Goal: Transaction & Acquisition: Purchase product/service

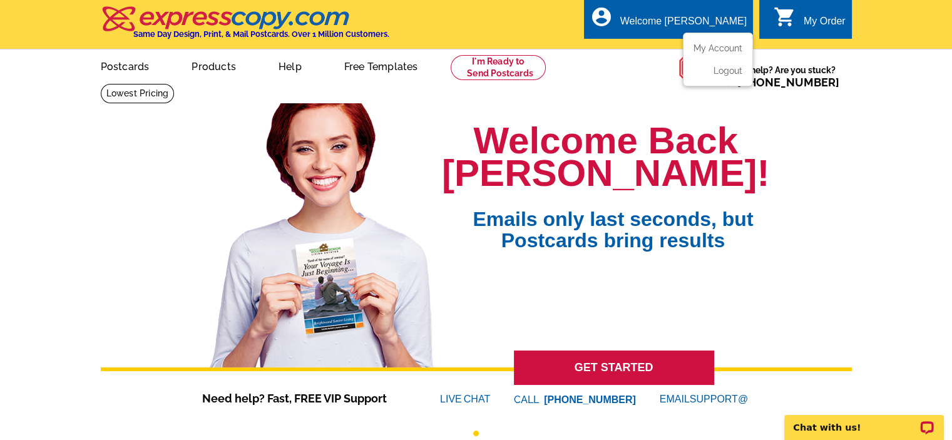
click at [706, 24] on div "Welcome [PERSON_NAME]" at bounding box center [683, 25] width 126 height 18
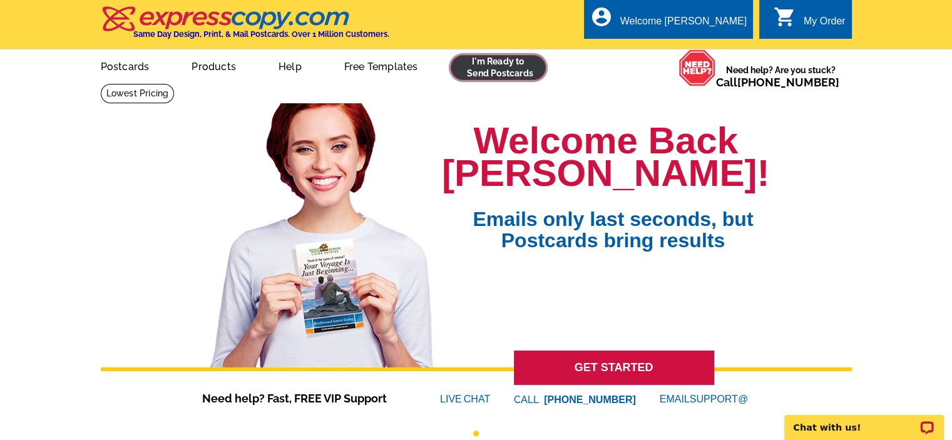
click at [488, 75] on link at bounding box center [499, 67] width 96 height 25
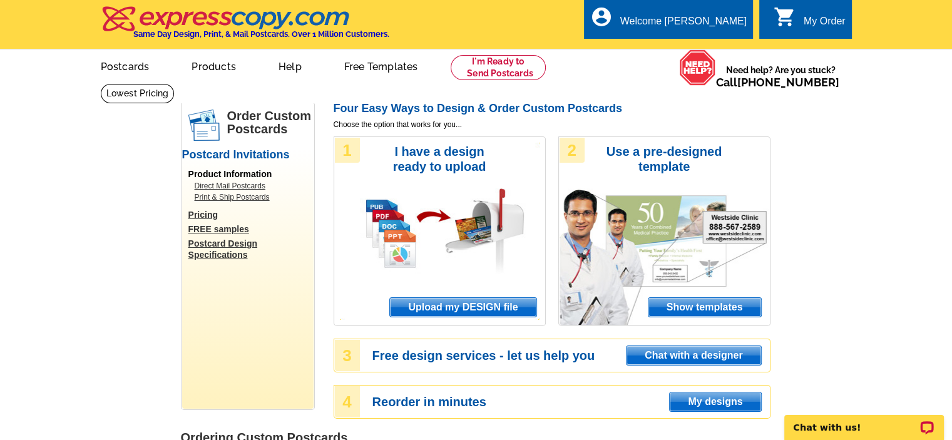
click at [826, 22] on div "My Order" at bounding box center [825, 25] width 42 height 18
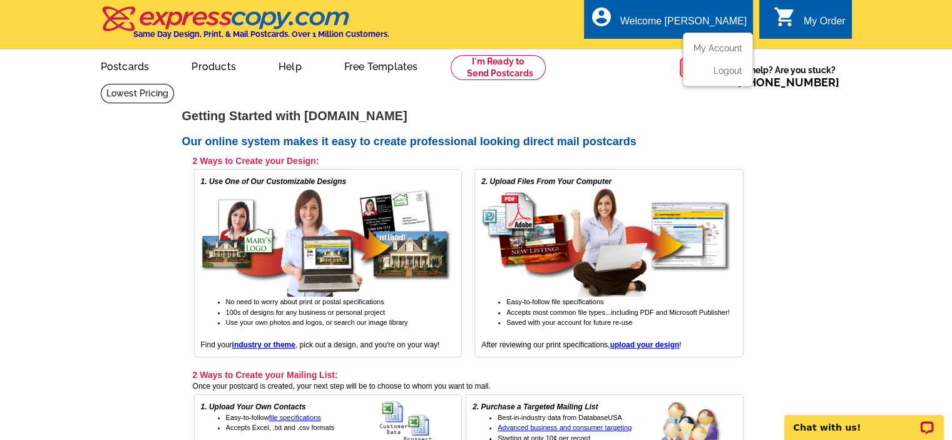
click at [705, 29] on div "Welcome [PERSON_NAME]" at bounding box center [683, 25] width 126 height 18
click at [719, 53] on link "My Account" at bounding box center [716, 48] width 54 height 11
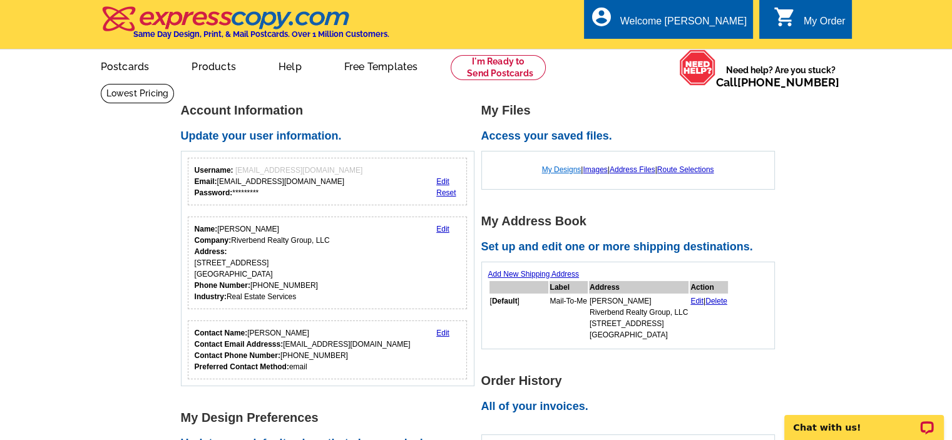
click at [555, 171] on link "My Designs" at bounding box center [561, 169] width 39 height 9
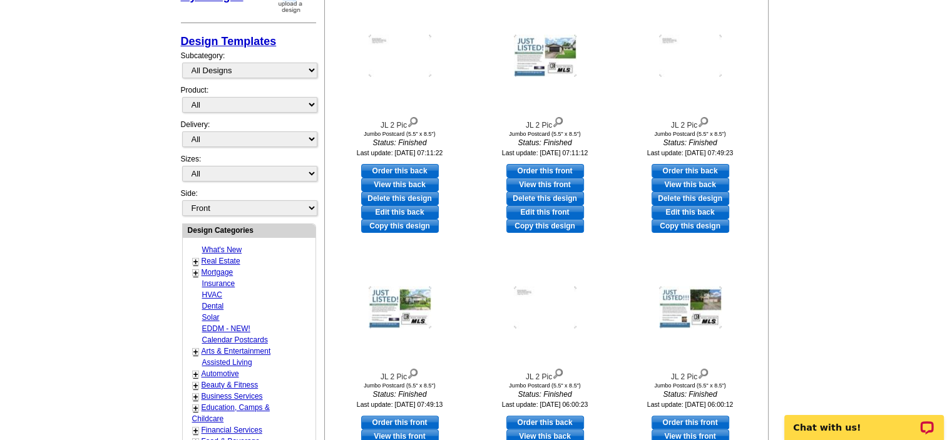
scroll to position [250, 0]
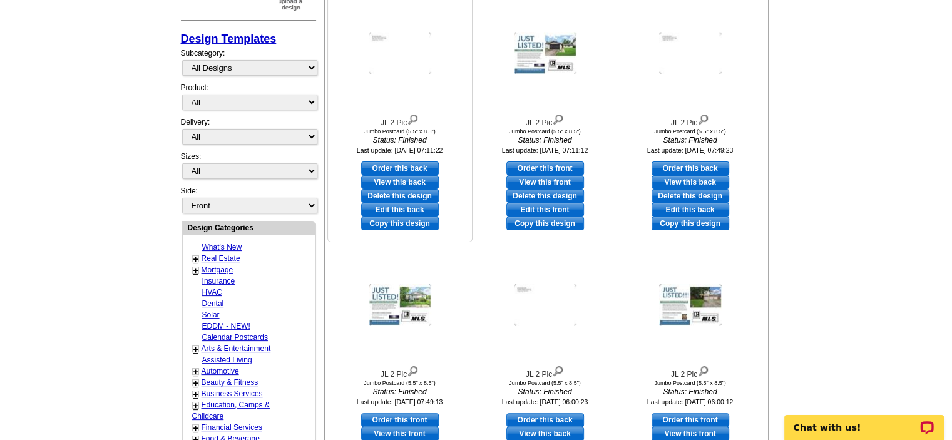
click at [403, 168] on link "Order this back" at bounding box center [400, 169] width 78 height 14
select select "2"
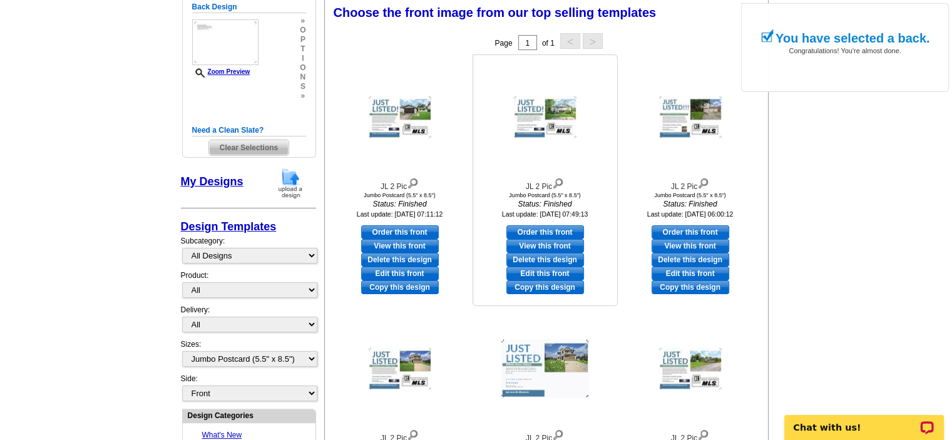
scroll to position [185, 0]
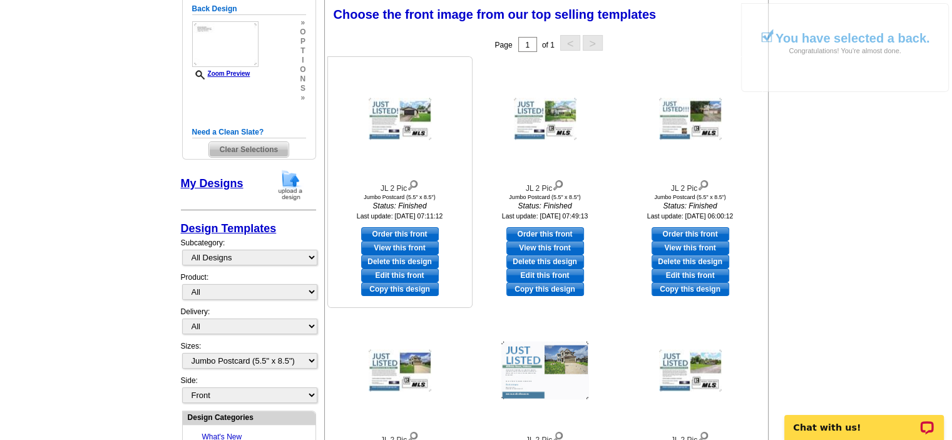
click at [390, 247] on link "View this front" at bounding box center [400, 248] width 78 height 14
click at [398, 270] on link "Edit this front" at bounding box center [400, 276] width 78 height 14
select select "back"
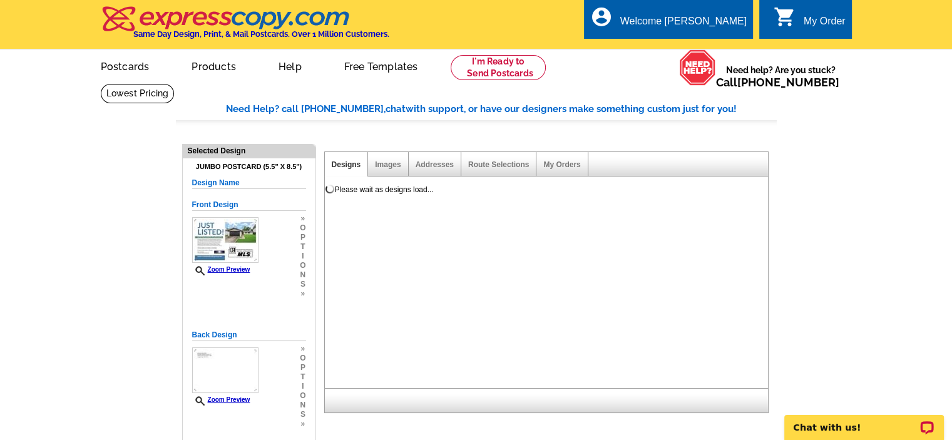
scroll to position [0, 0]
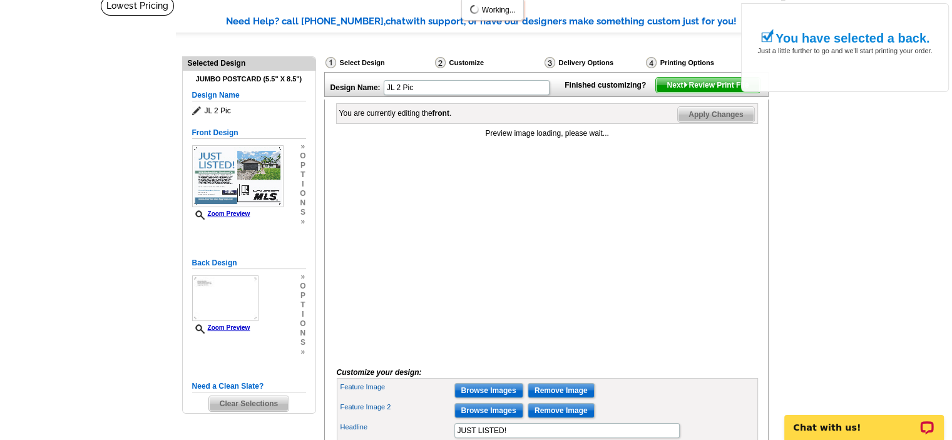
scroll to position [182, 0]
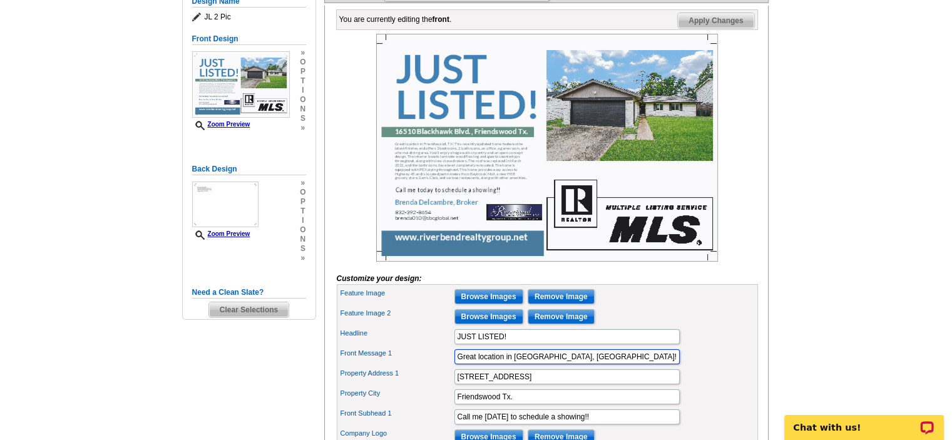
click at [475, 364] on input "Great location in Friendswood, TX! This recently updated home features the late…" at bounding box center [567, 356] width 225 height 15
paste input "This is a fantastic opportunity to begin your journey toward homeownership! Thi…"
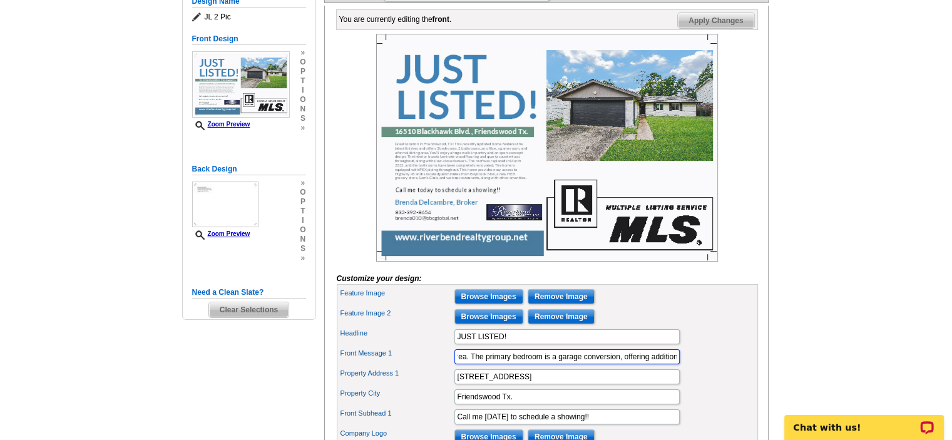
type input "This is a fantastic opportunity to begin your journey toward homeownership! Thi…"
drag, startPoint x: 536, startPoint y: 394, endPoint x: 362, endPoint y: 394, distance: 174.1
click at [362, 387] on div "Property Address 1 16510 Blackhawk Blvd." at bounding box center [547, 377] width 416 height 20
type input "[STREET_ADDRESS][PERSON_NAME]"
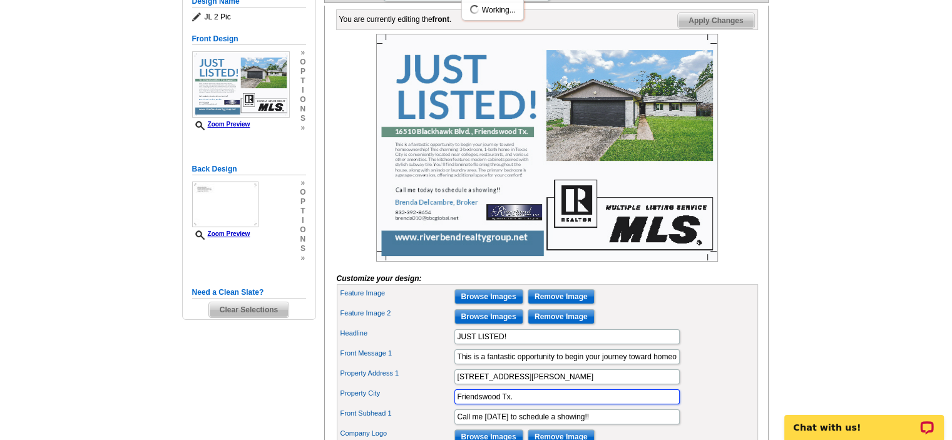
drag, startPoint x: 513, startPoint y: 415, endPoint x: 403, endPoint y: 399, distance: 110.8
click at [403, 404] on div "Feature Image Browse Images Remove Image Feature Image 2 Browse Images Remove I…" at bounding box center [547, 406] width 421 height 245
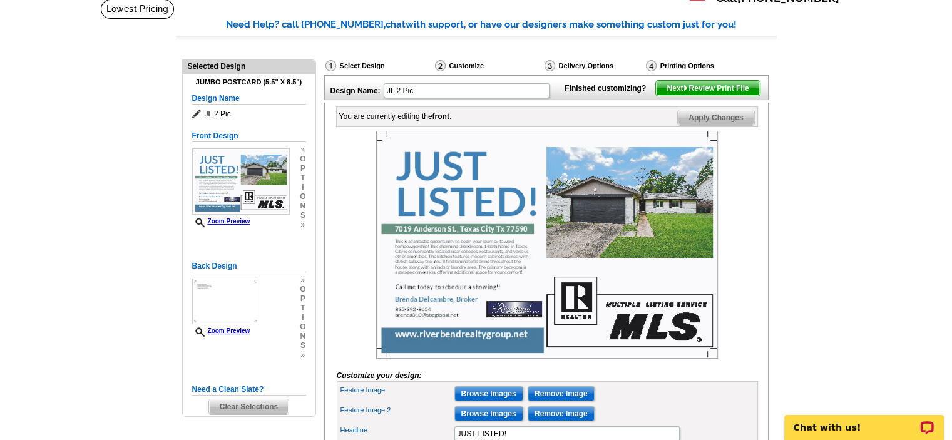
scroll to position [188, 0]
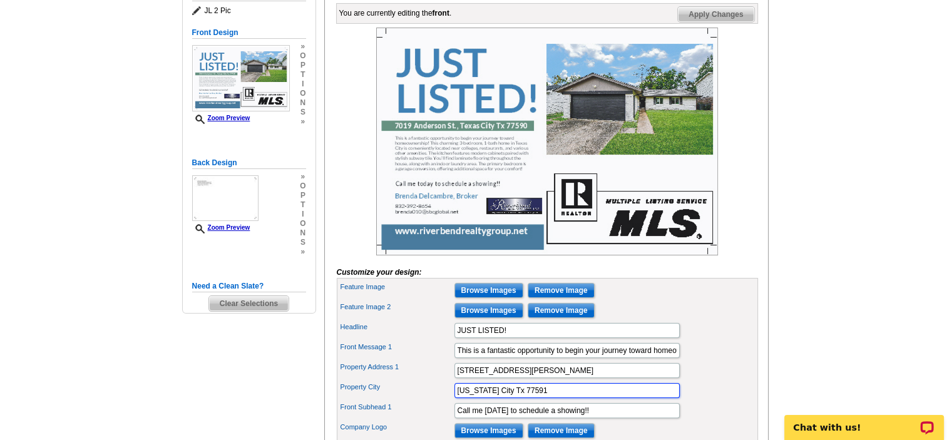
type input "[US_STATE] City Tx 77591"
click at [485, 298] on input "Browse Images" at bounding box center [489, 290] width 69 height 15
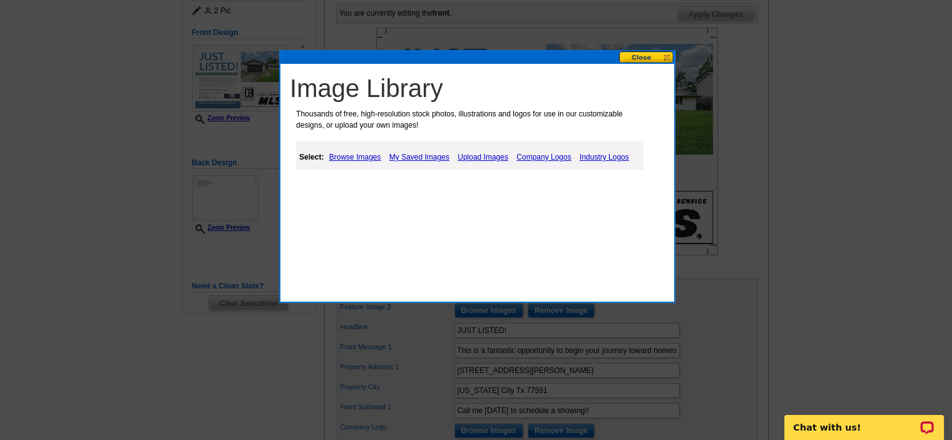
click at [367, 158] on link "Browse Images" at bounding box center [355, 157] width 58 height 15
click at [364, 154] on link "Browse Images" at bounding box center [355, 157] width 58 height 15
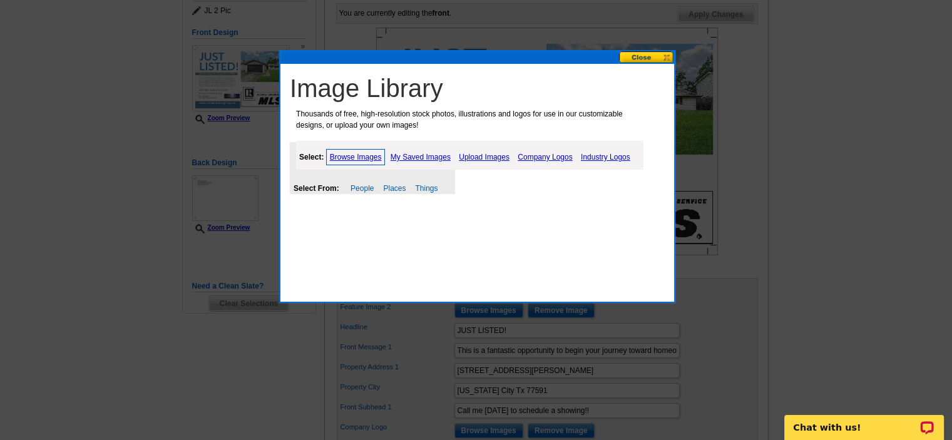
click at [653, 54] on button at bounding box center [646, 57] width 55 height 12
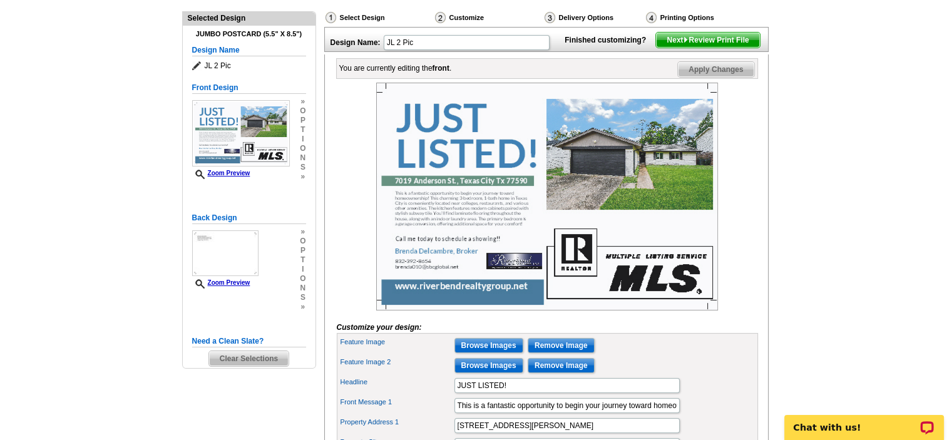
scroll to position [125, 0]
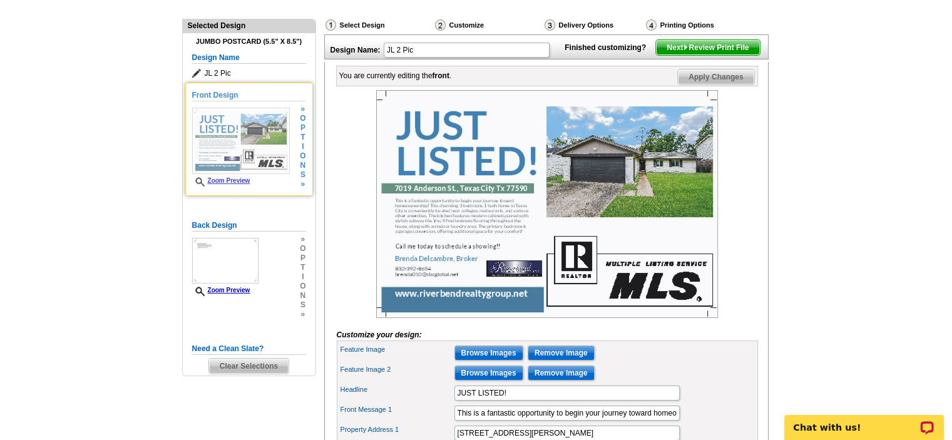
click at [259, 127] on img at bounding box center [241, 141] width 98 height 66
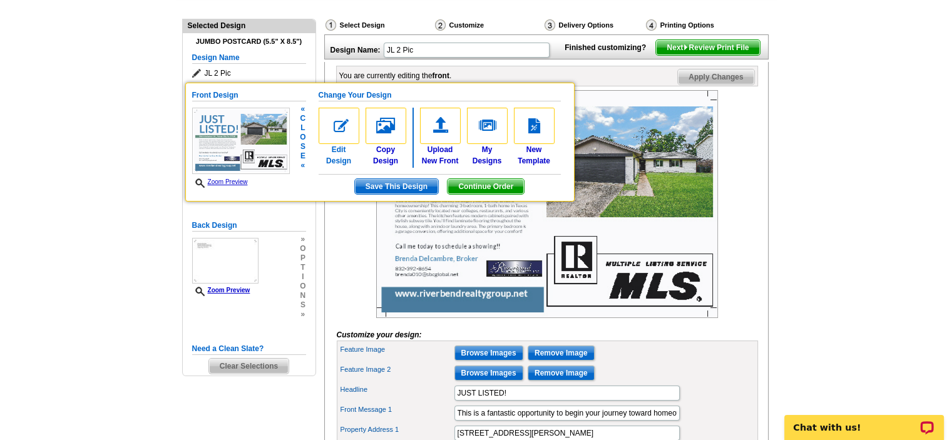
click at [334, 131] on img at bounding box center [339, 126] width 41 height 36
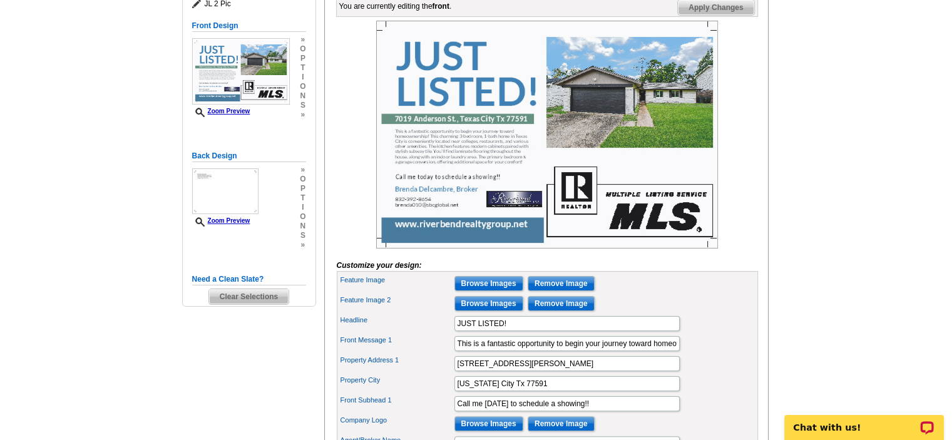
scroll to position [188, 0]
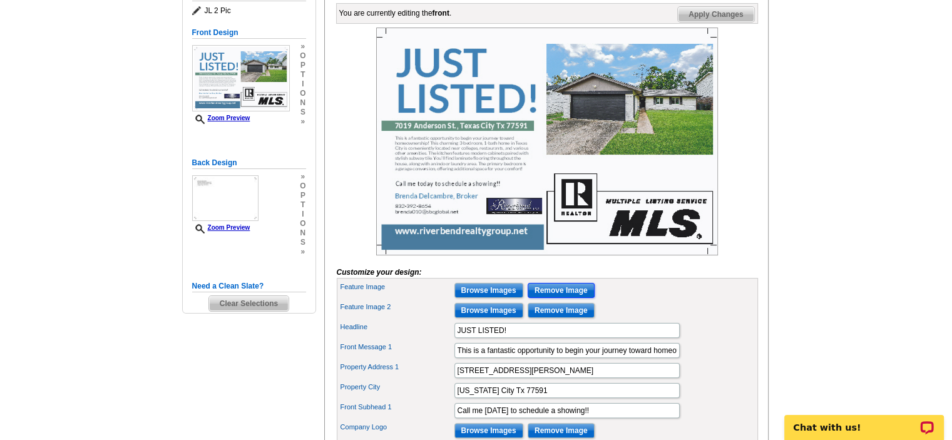
click at [541, 298] on input "Remove Image" at bounding box center [561, 290] width 67 height 15
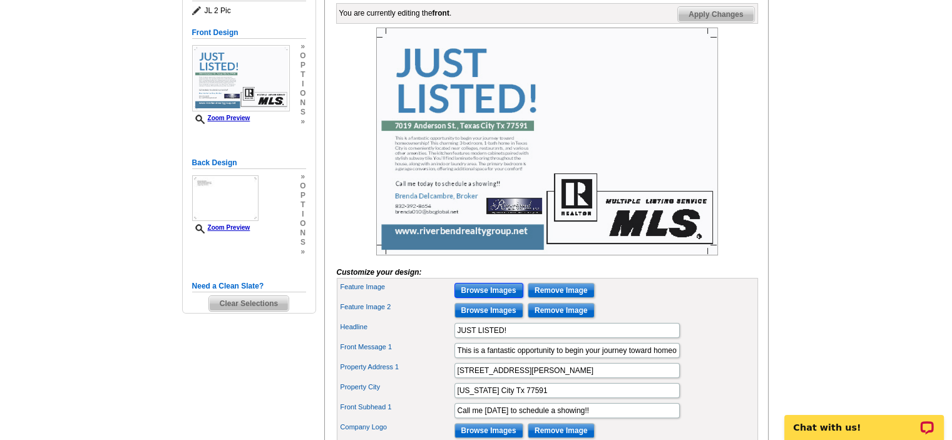
click at [487, 298] on input "Browse Images" at bounding box center [489, 290] width 69 height 15
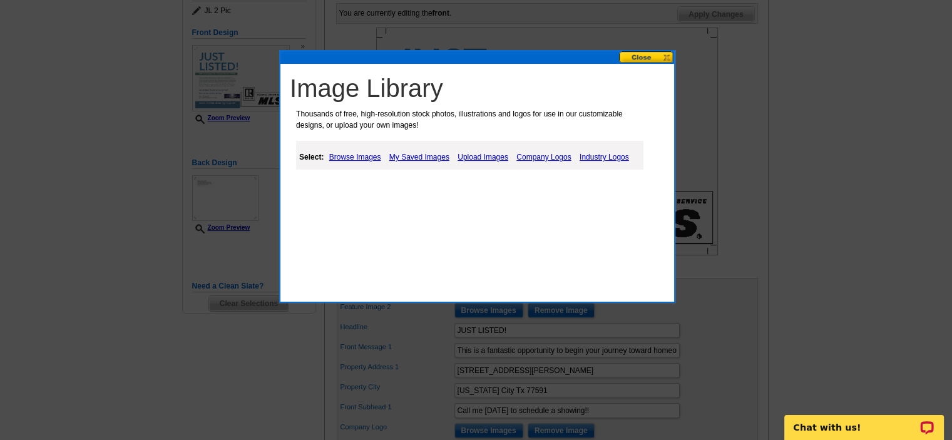
click at [471, 154] on link "Upload Images" at bounding box center [483, 157] width 57 height 15
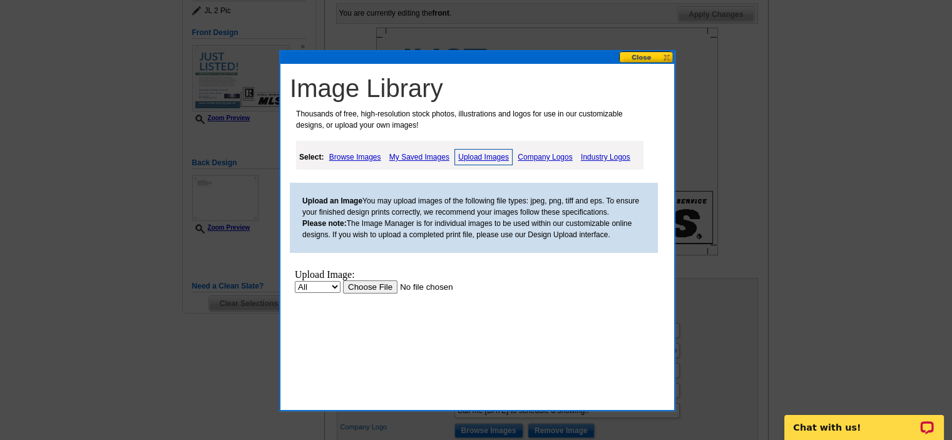
scroll to position [0, 0]
click at [349, 289] on input "file" at bounding box center [422, 286] width 158 height 13
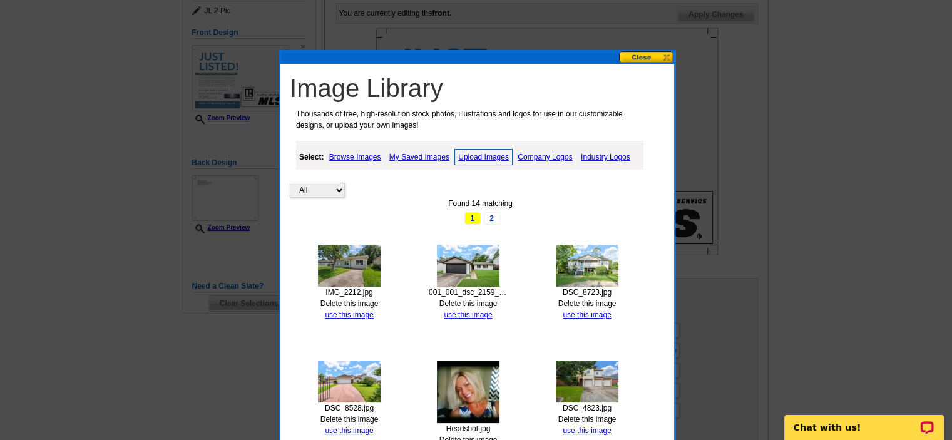
click at [356, 269] on img at bounding box center [349, 266] width 63 height 42
click at [358, 312] on link "use this image" at bounding box center [349, 315] width 48 height 9
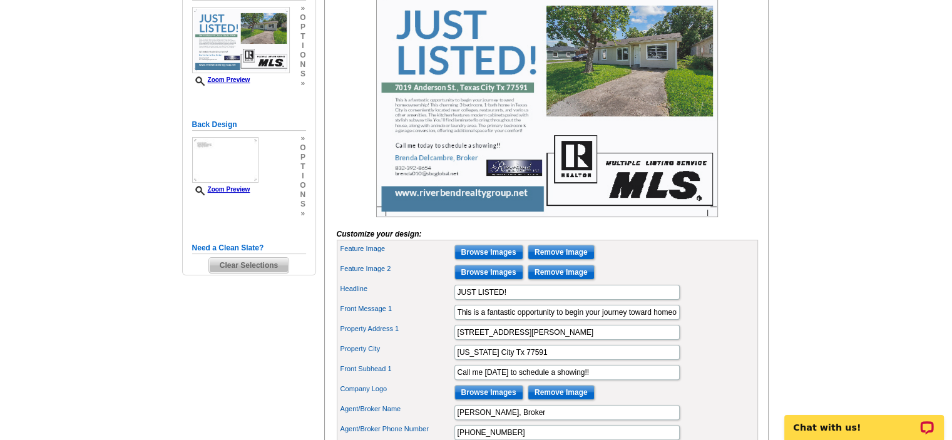
scroll to position [188, 0]
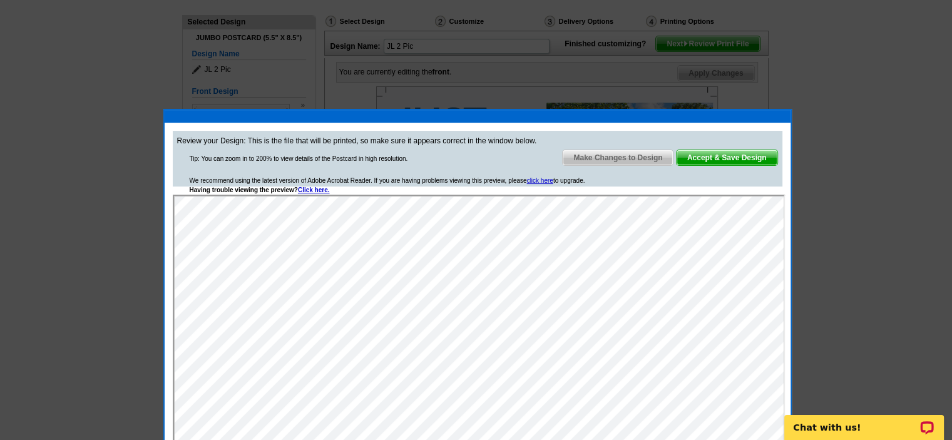
scroll to position [125, 0]
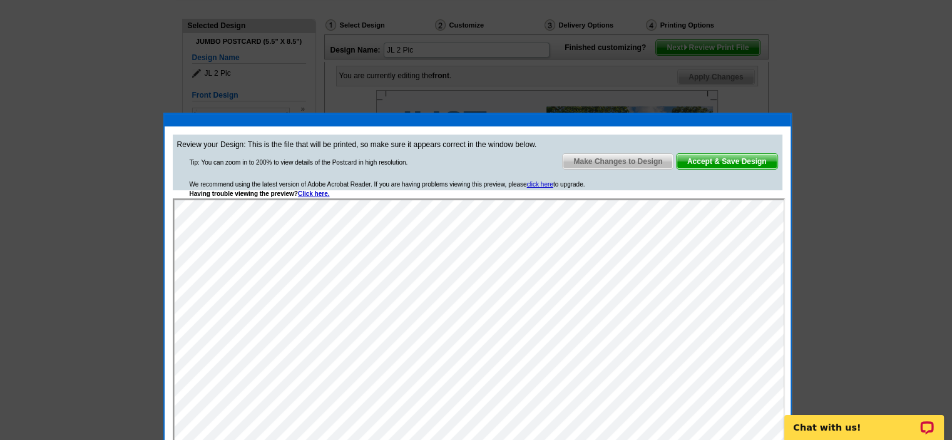
click at [731, 157] on span "Accept & Save Design" at bounding box center [727, 161] width 101 height 15
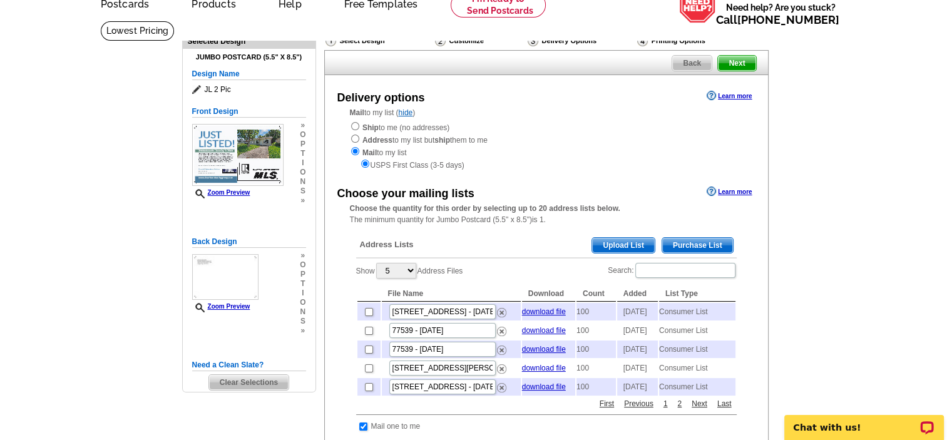
click at [700, 243] on span "Purchase List" at bounding box center [697, 245] width 71 height 15
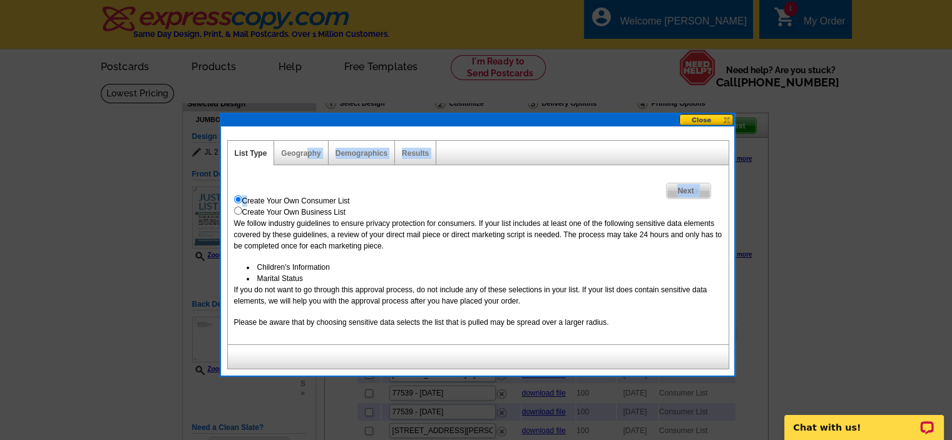
drag, startPoint x: 306, startPoint y: 153, endPoint x: 246, endPoint y: 188, distance: 69.4
click at [246, 188] on div "List Type Geography Map Demographics Results Next Create Your Own Consumer List…" at bounding box center [477, 254] width 501 height 229
click at [244, 177] on div "Next Create Your Own Consumer List Create Your Own Business List We follow indu…" at bounding box center [478, 254] width 502 height 179
click at [307, 150] on link "Geography" at bounding box center [300, 153] width 39 height 9
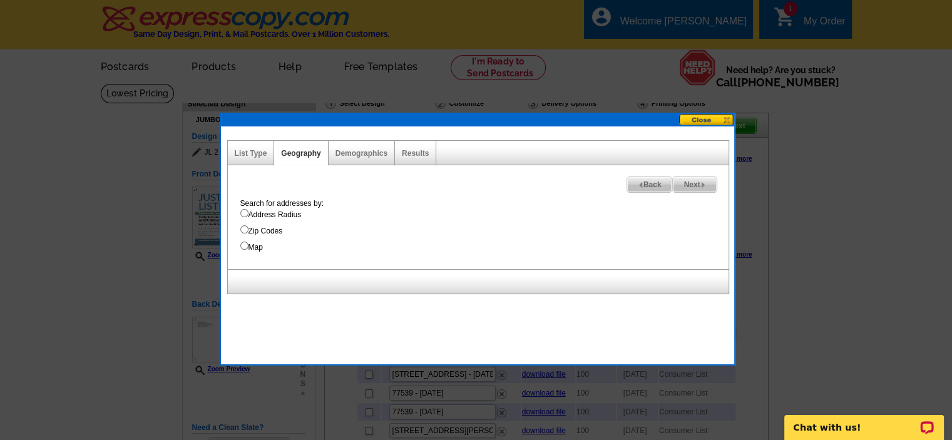
click at [244, 215] on input "Address Radius" at bounding box center [244, 213] width 8 height 8
radio input "true"
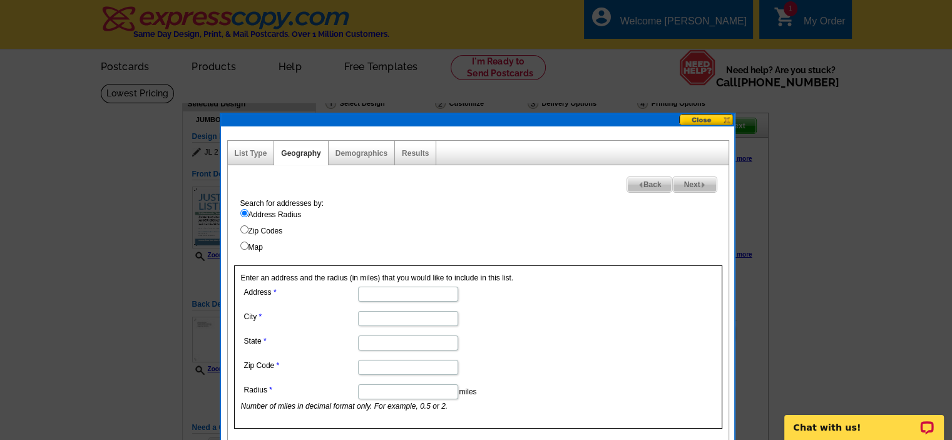
click at [391, 292] on input "Address" at bounding box center [408, 294] width 100 height 15
type input "7019 Anderson St."
click at [373, 322] on input "City" at bounding box center [408, 318] width 100 height 15
type input "Texas City"
click at [416, 343] on input "State" at bounding box center [408, 343] width 100 height 15
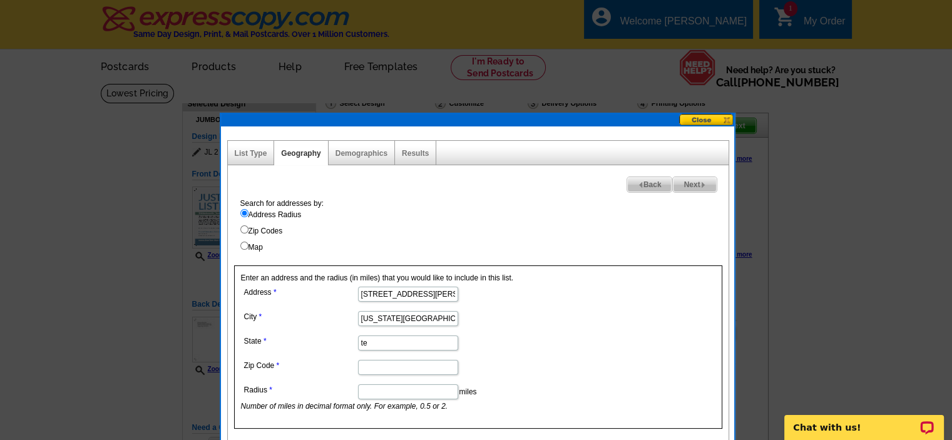
type input "t"
type input "Texas"
click at [398, 365] on input "Zip Code" at bounding box center [408, 367] width 100 height 15
type input "77591"
click at [408, 386] on input "Radius" at bounding box center [408, 391] width 100 height 15
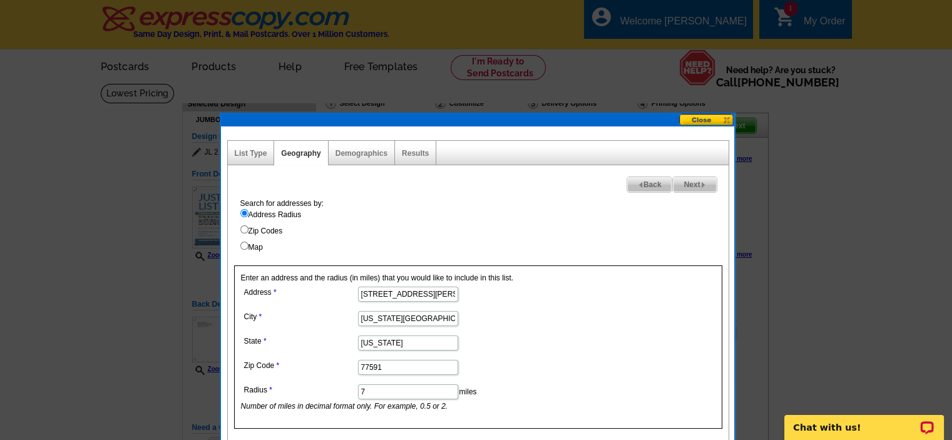
type input "7"
click at [568, 324] on dd "Texas City" at bounding box center [407, 317] width 333 height 19
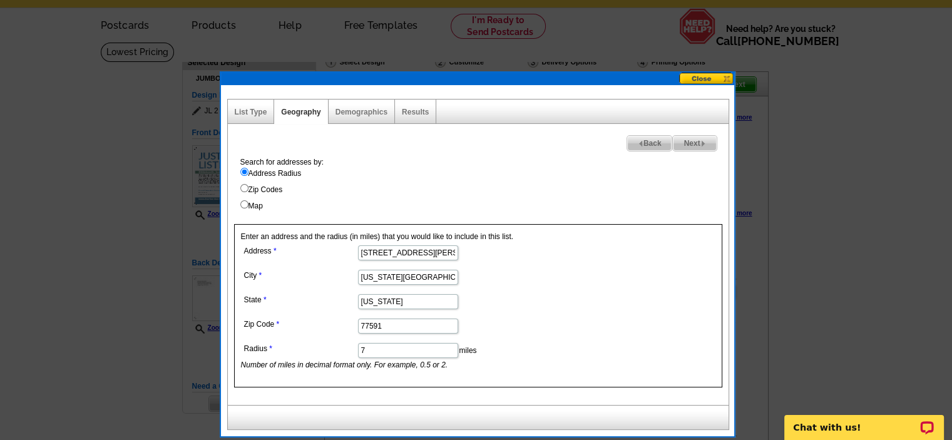
scroll to position [125, 0]
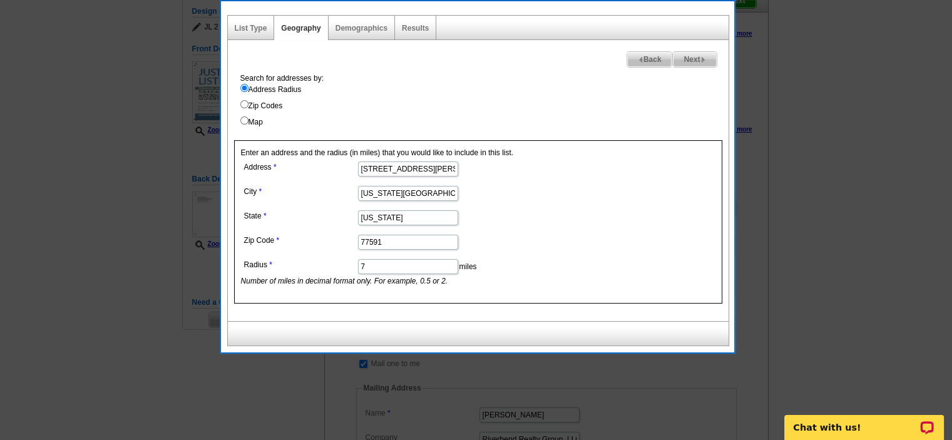
click at [688, 59] on span "Next" at bounding box center [694, 59] width 43 height 15
select select
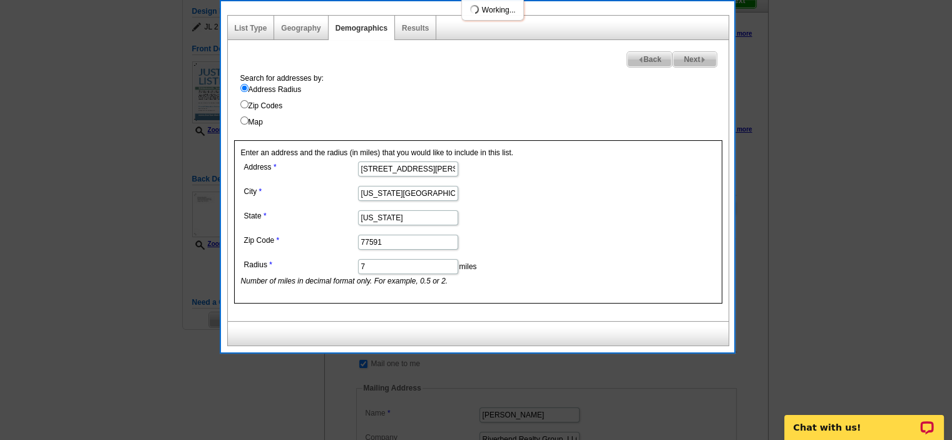
select select
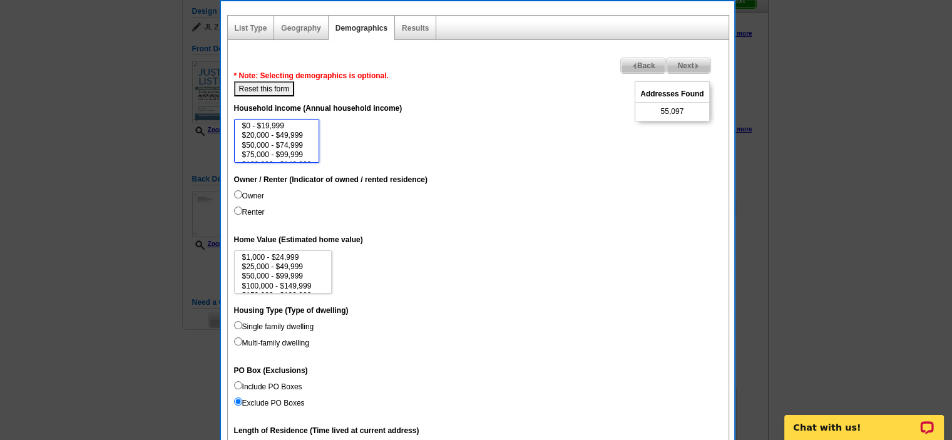
select select "50000-74999"
click at [283, 141] on option "$50,000 - $74,999" at bounding box center [277, 145] width 72 height 9
click at [235, 210] on input "Renter" at bounding box center [238, 211] width 8 height 8
radio input "true"
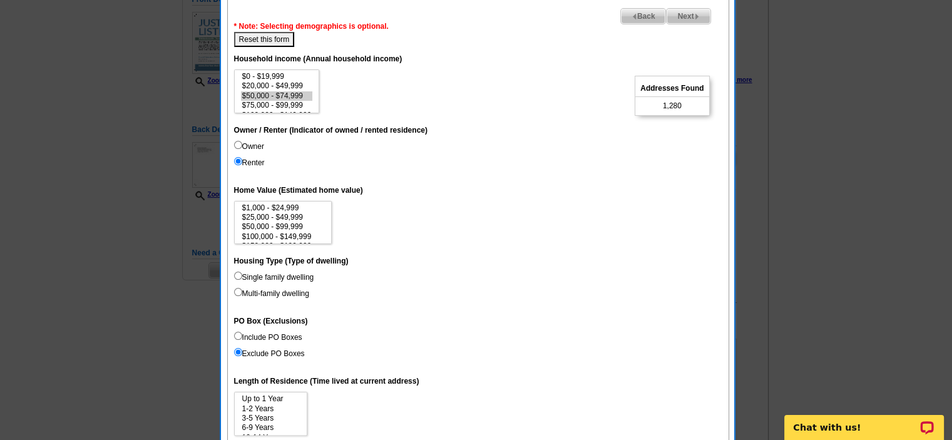
scroll to position [188, 0]
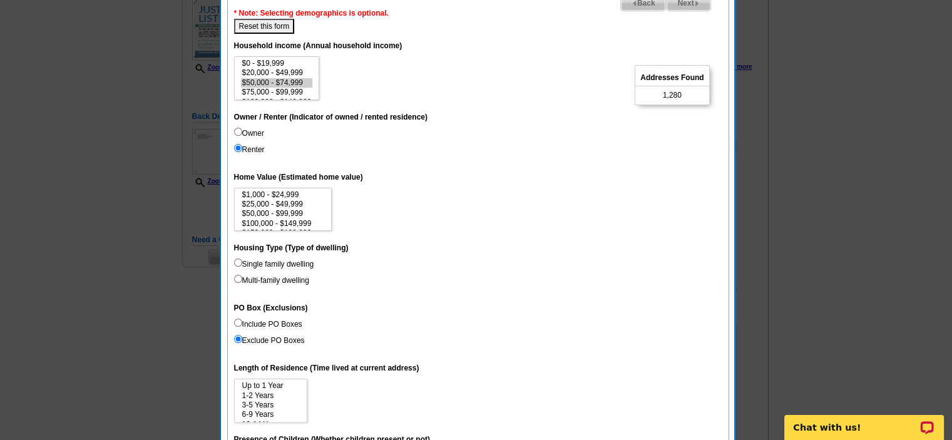
click at [235, 280] on input "Multi-family dwelling" at bounding box center [238, 279] width 8 height 8
radio input "true"
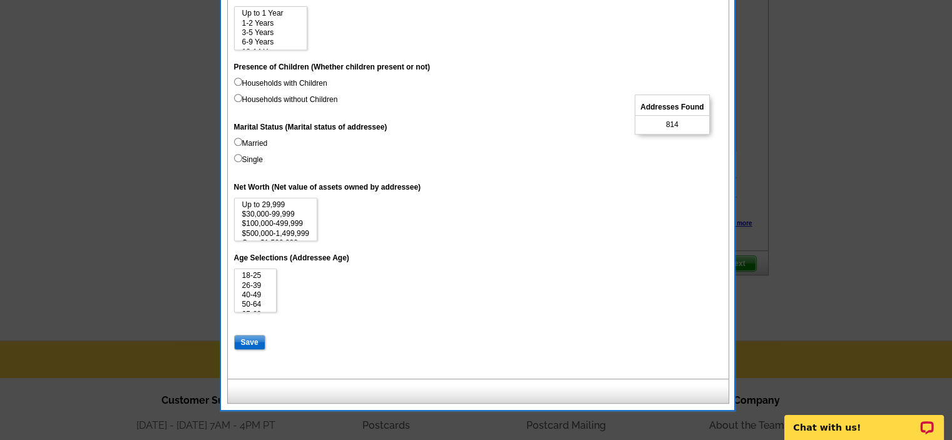
scroll to position [689, 0]
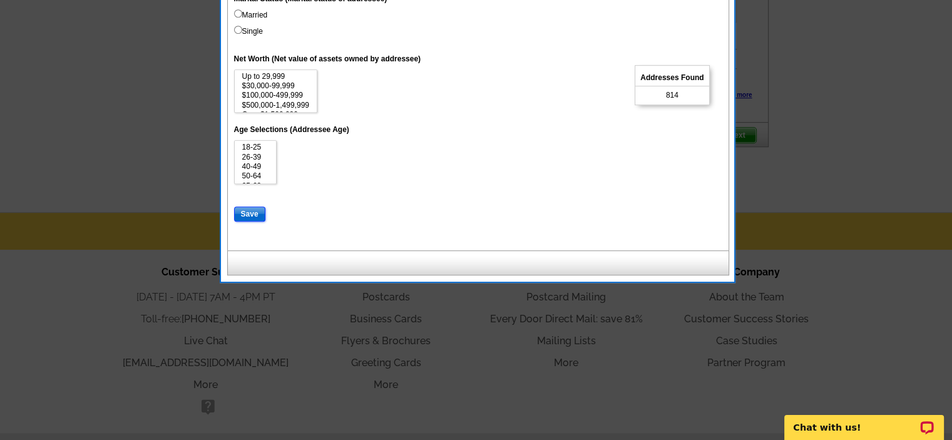
click at [254, 217] on input "Save" at bounding box center [249, 214] width 31 height 15
select select
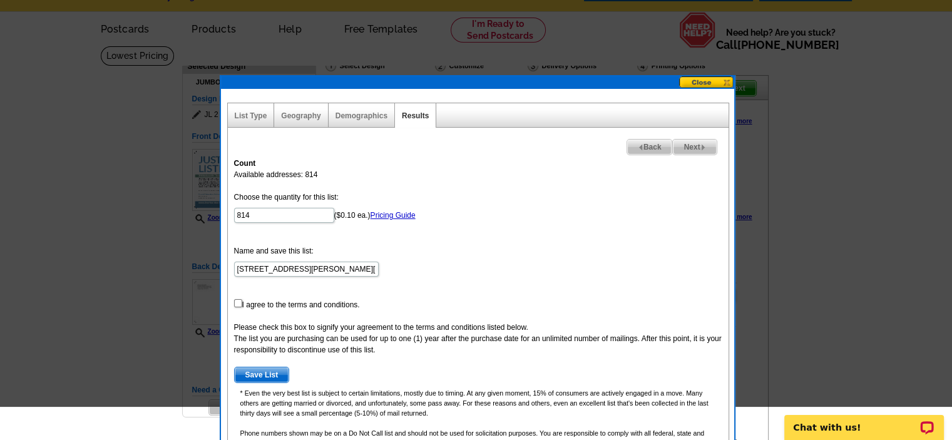
scroll to position [0, 0]
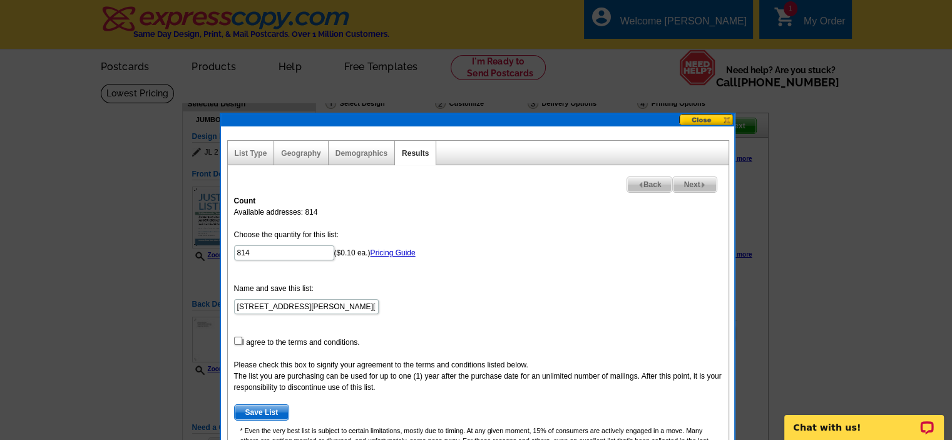
click at [702, 120] on button at bounding box center [706, 120] width 55 height 12
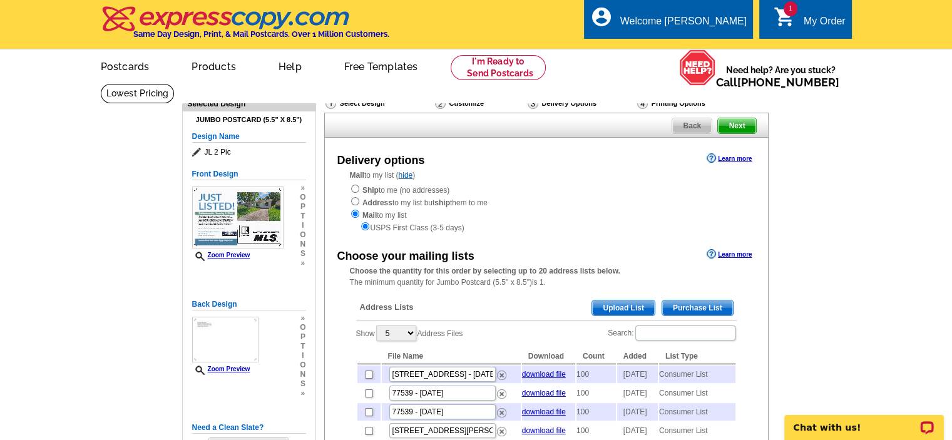
click at [679, 311] on span "Purchase List" at bounding box center [697, 308] width 71 height 15
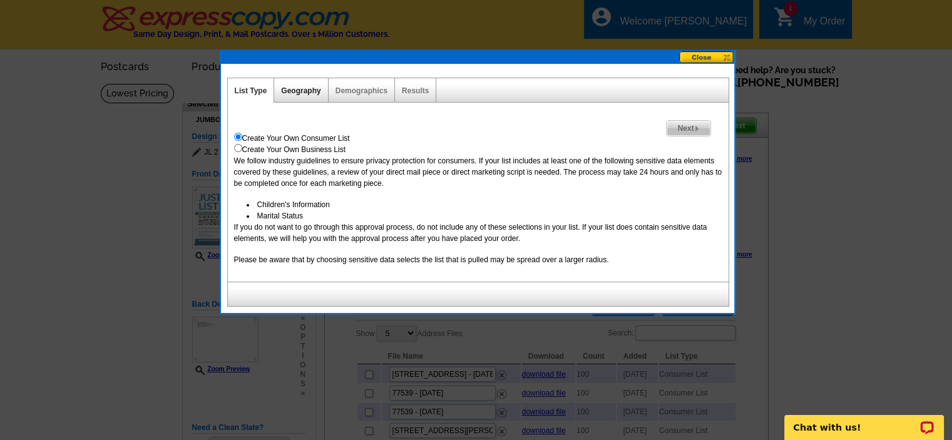
click at [301, 93] on link "Geography" at bounding box center [300, 90] width 39 height 9
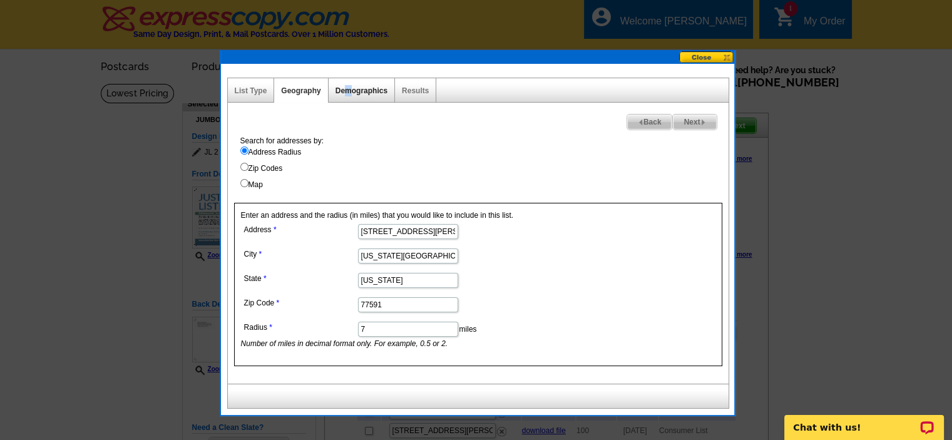
click at [348, 93] on link "Demographics" at bounding box center [362, 90] width 52 height 9
select select
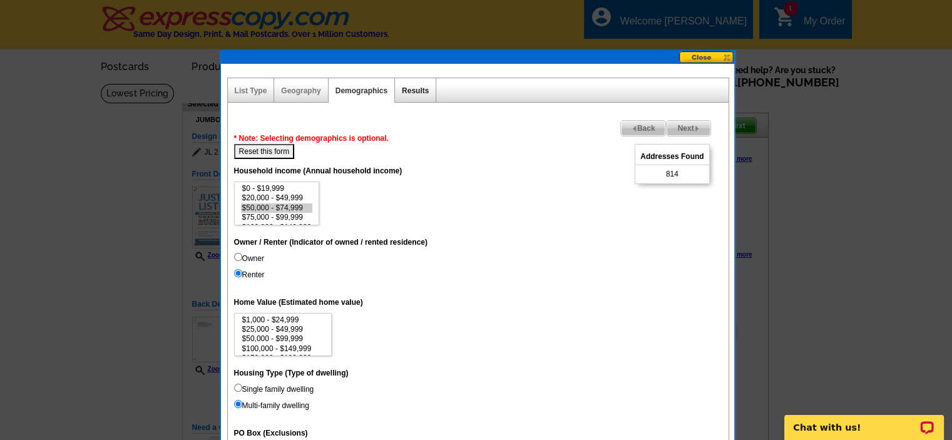
click at [408, 87] on link "Results" at bounding box center [415, 90] width 27 height 9
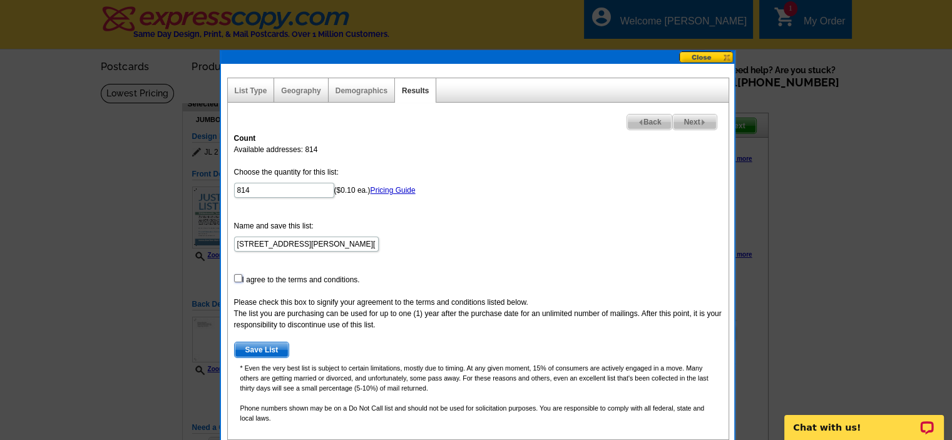
click at [237, 278] on input "checkbox" at bounding box center [238, 278] width 8 height 8
checkbox input "true"
drag, startPoint x: 261, startPoint y: 191, endPoint x: 150, endPoint y: 180, distance: 112.0
type input "100"
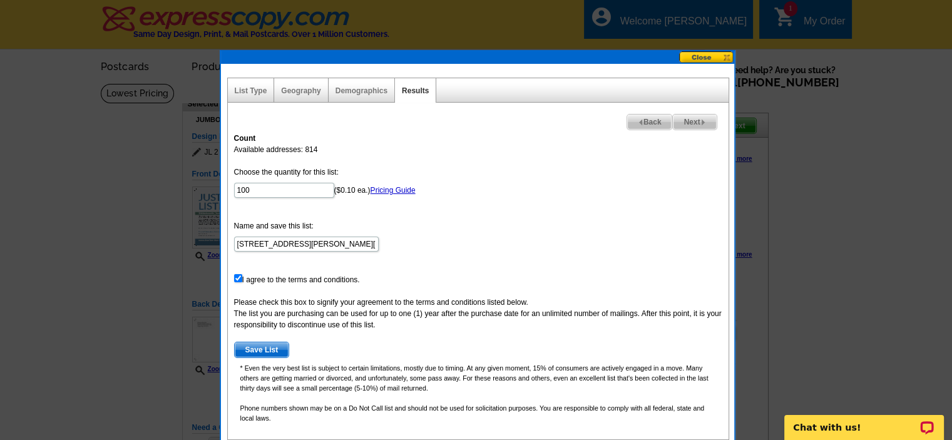
click at [270, 349] on span "Save List" at bounding box center [262, 349] width 54 height 15
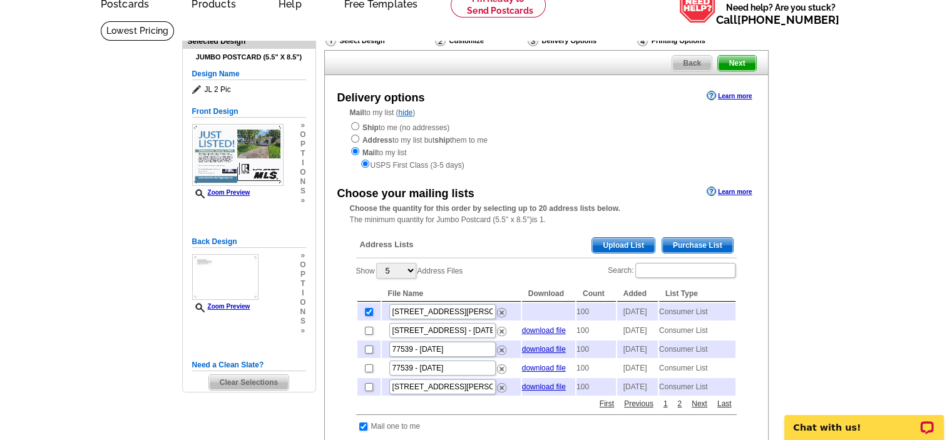
click at [542, 312] on td at bounding box center [548, 312] width 53 height 18
click at [744, 66] on span "Next" at bounding box center [737, 63] width 38 height 15
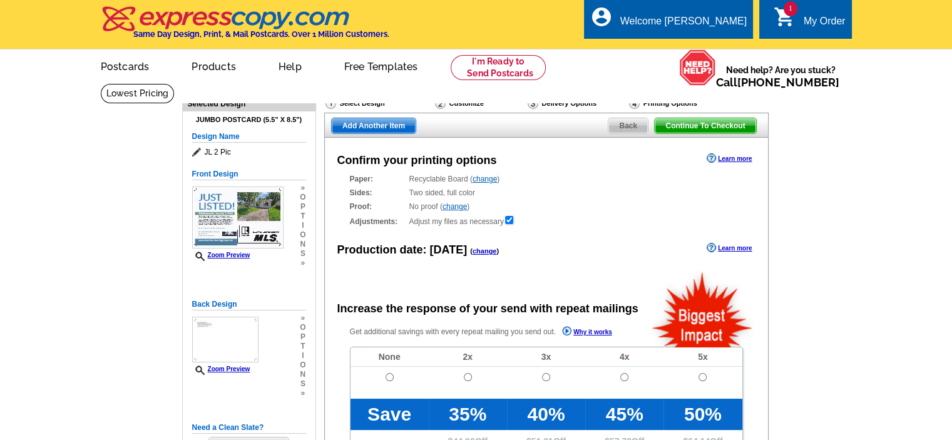
radio input "false"
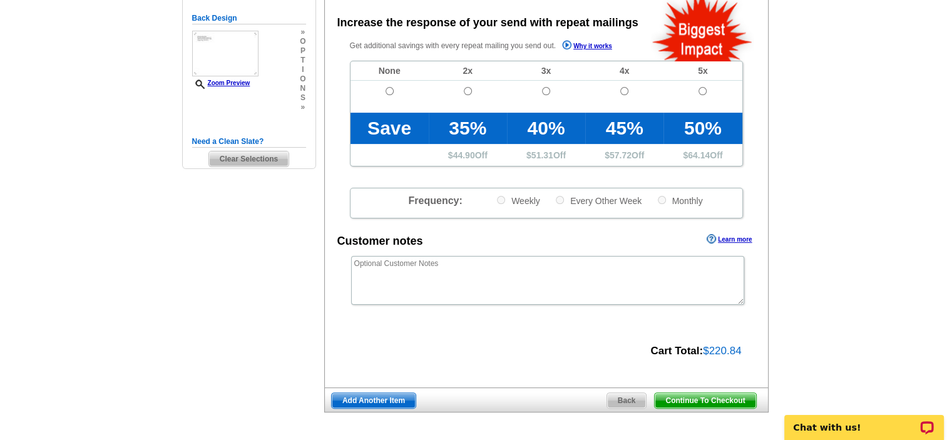
scroll to position [250, 0]
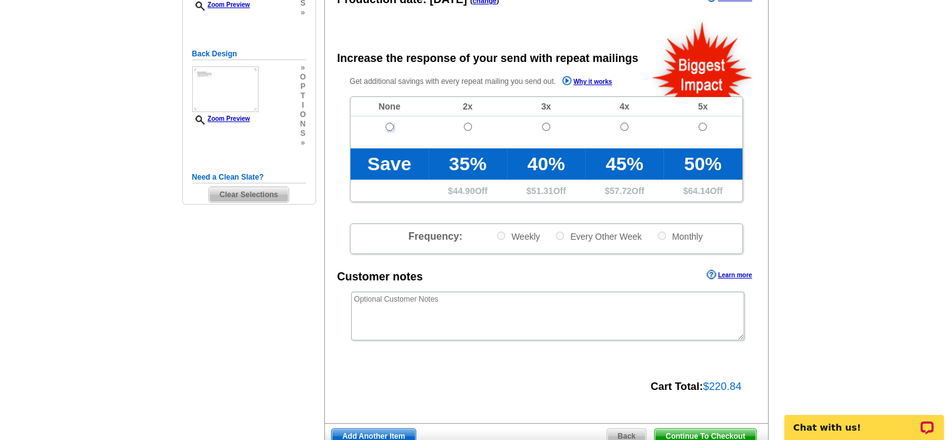
click at [388, 127] on input "radio" at bounding box center [390, 127] width 8 height 8
radio input "true"
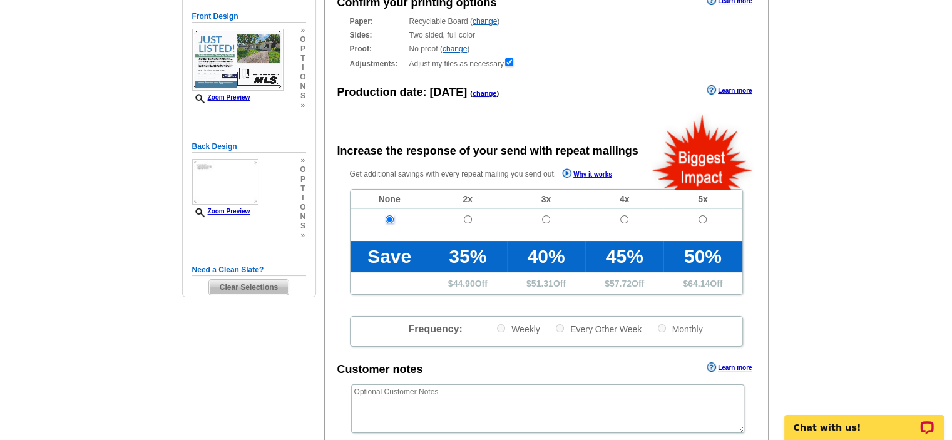
scroll to position [313, 0]
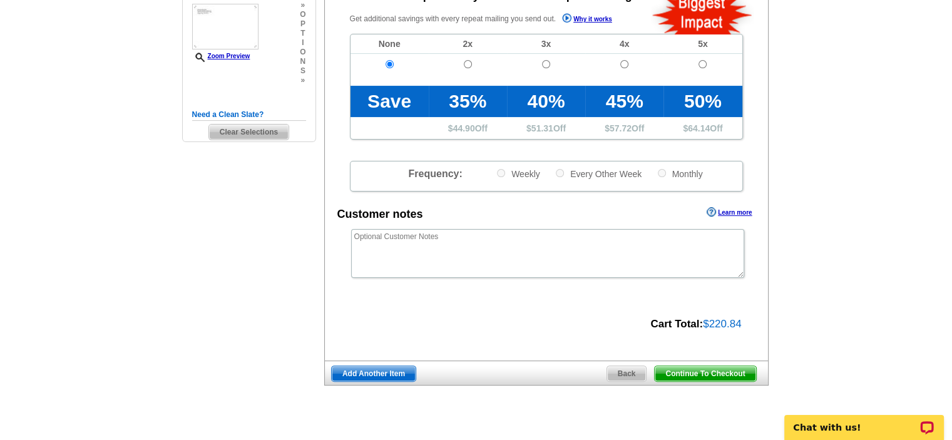
click at [686, 373] on span "Continue To Checkout" at bounding box center [705, 373] width 101 height 15
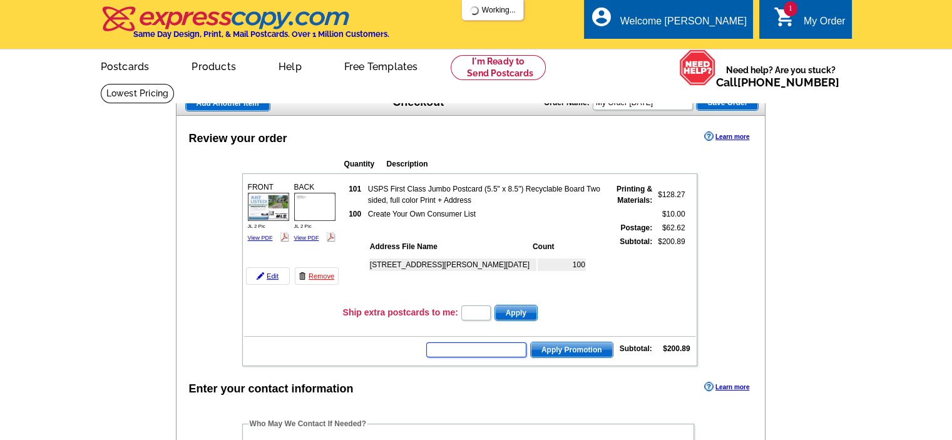
click at [497, 346] on input "text" at bounding box center [476, 349] width 100 height 15
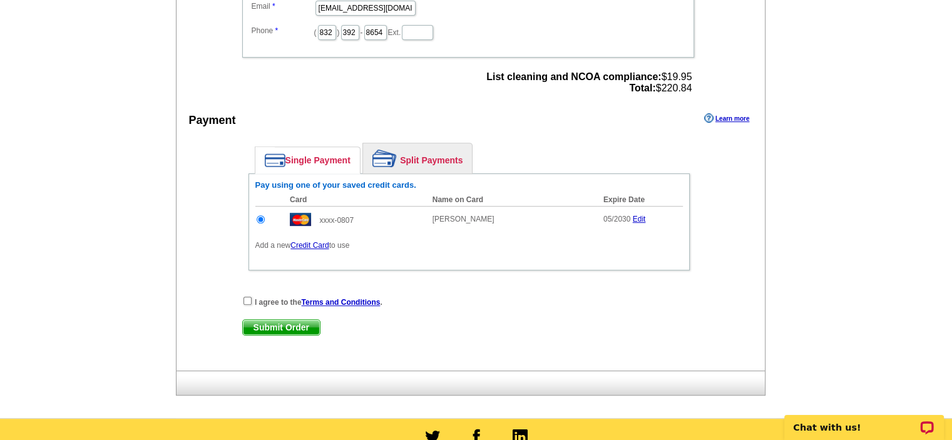
scroll to position [563, 0]
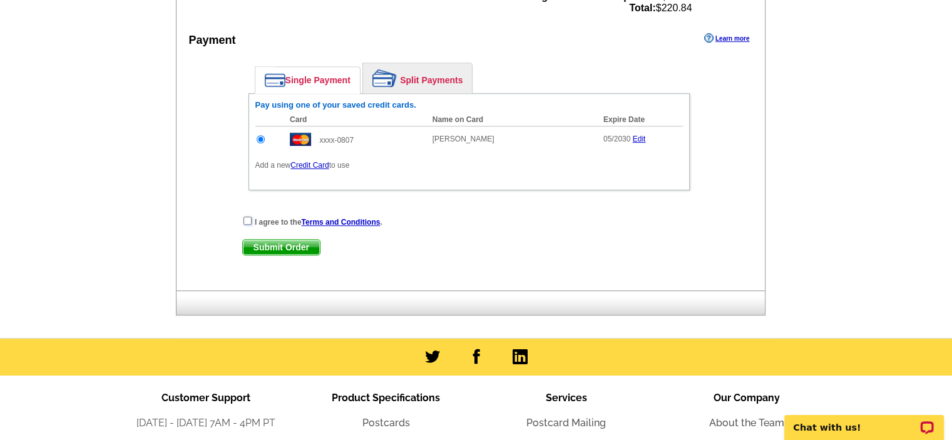
click at [245, 217] on input "checkbox" at bounding box center [248, 221] width 8 height 8
checkbox input "true"
click at [265, 240] on span "Submit Order" at bounding box center [281, 247] width 77 height 15
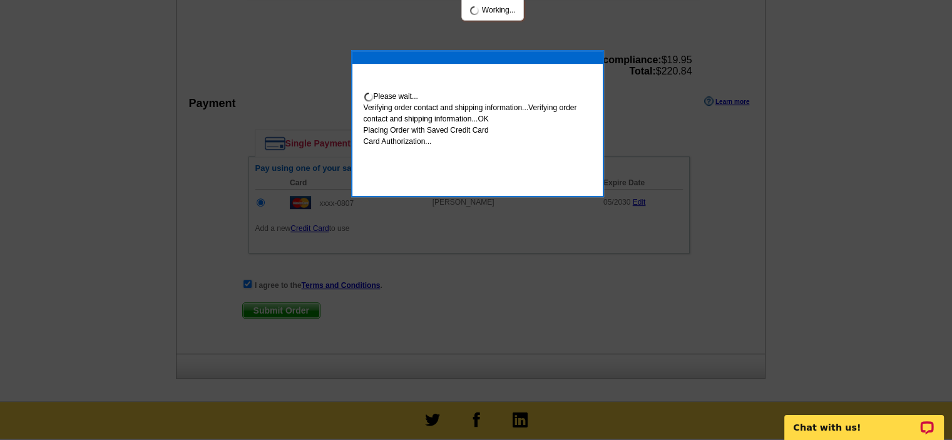
scroll to position [626, 0]
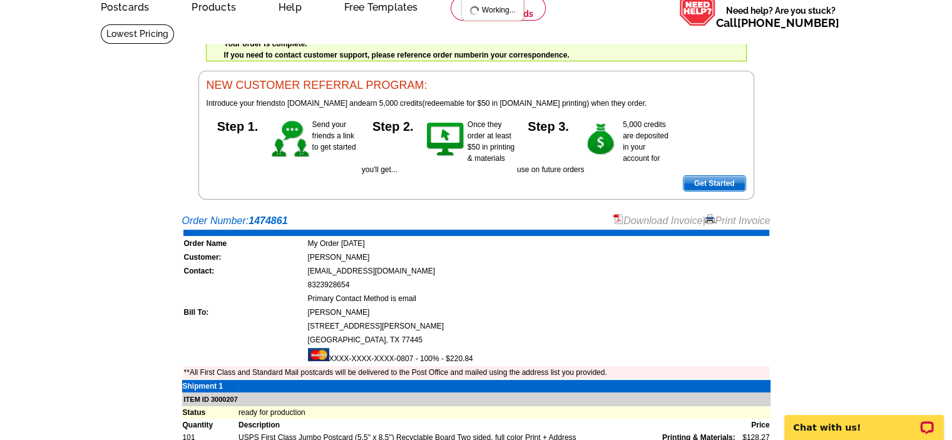
scroll to position [125, 0]
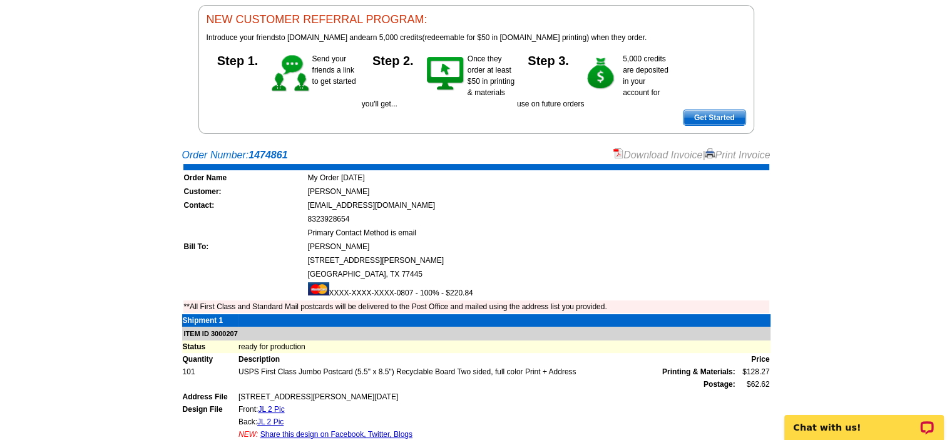
click at [725, 153] on link "Print Invoice" at bounding box center [737, 155] width 65 height 11
